Goal: Task Accomplishment & Management: Manage account settings

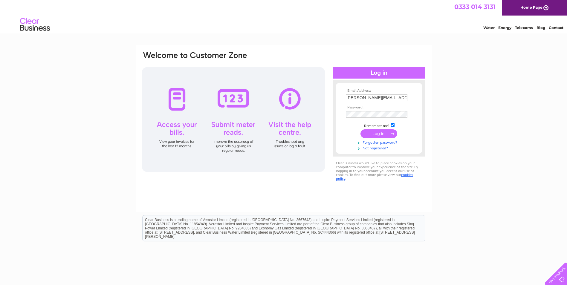
click at [384, 133] on input "submit" at bounding box center [379, 134] width 37 height 8
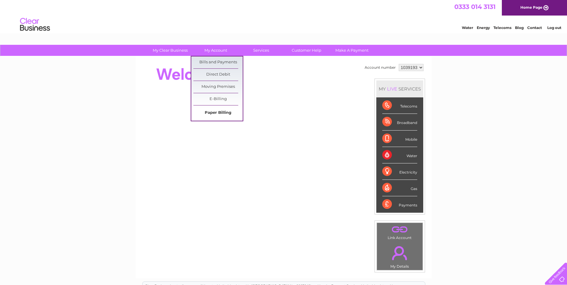
click at [219, 111] on link "Paper Billing" at bounding box center [218, 113] width 49 height 12
click at [216, 60] on link "Bills and Payments" at bounding box center [218, 63] width 49 height 12
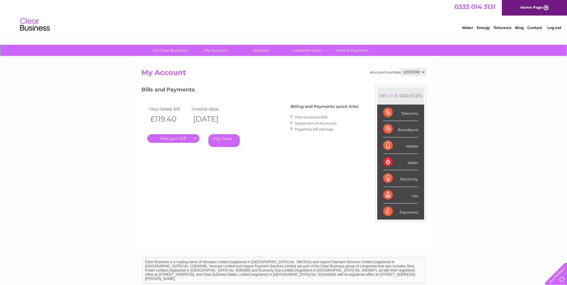
click at [181, 138] on link "." at bounding box center [173, 138] width 52 height 9
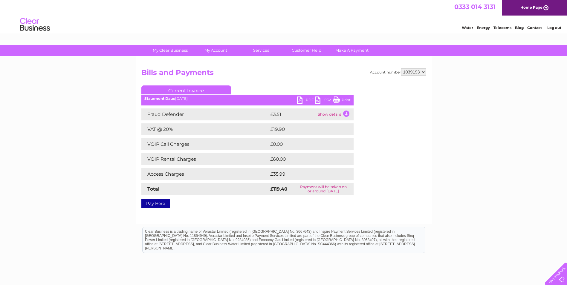
click at [311, 98] on link "PDF" at bounding box center [306, 101] width 18 height 9
